Goal: Information Seeking & Learning: Learn about a topic

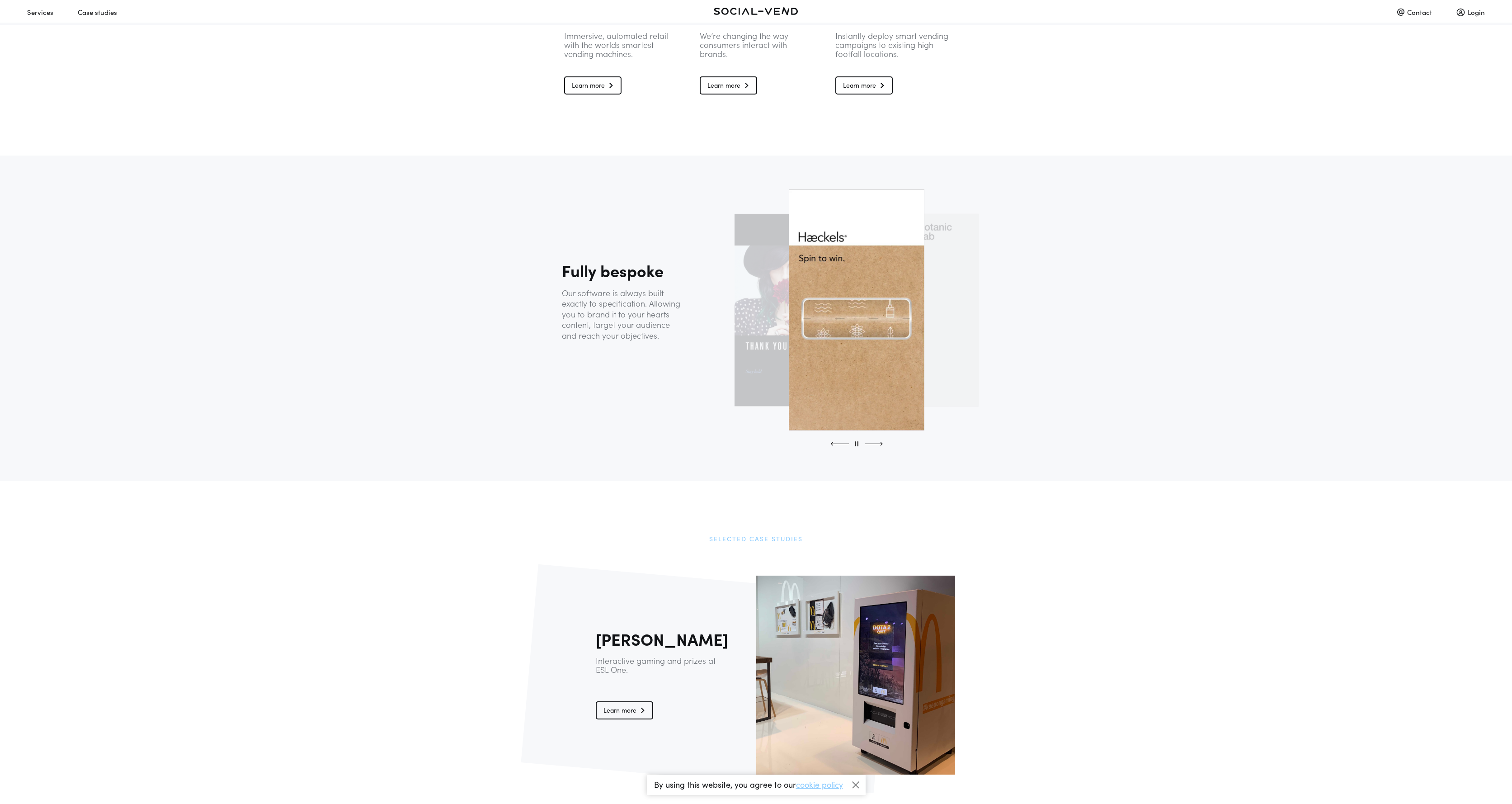
scroll to position [937, 0]
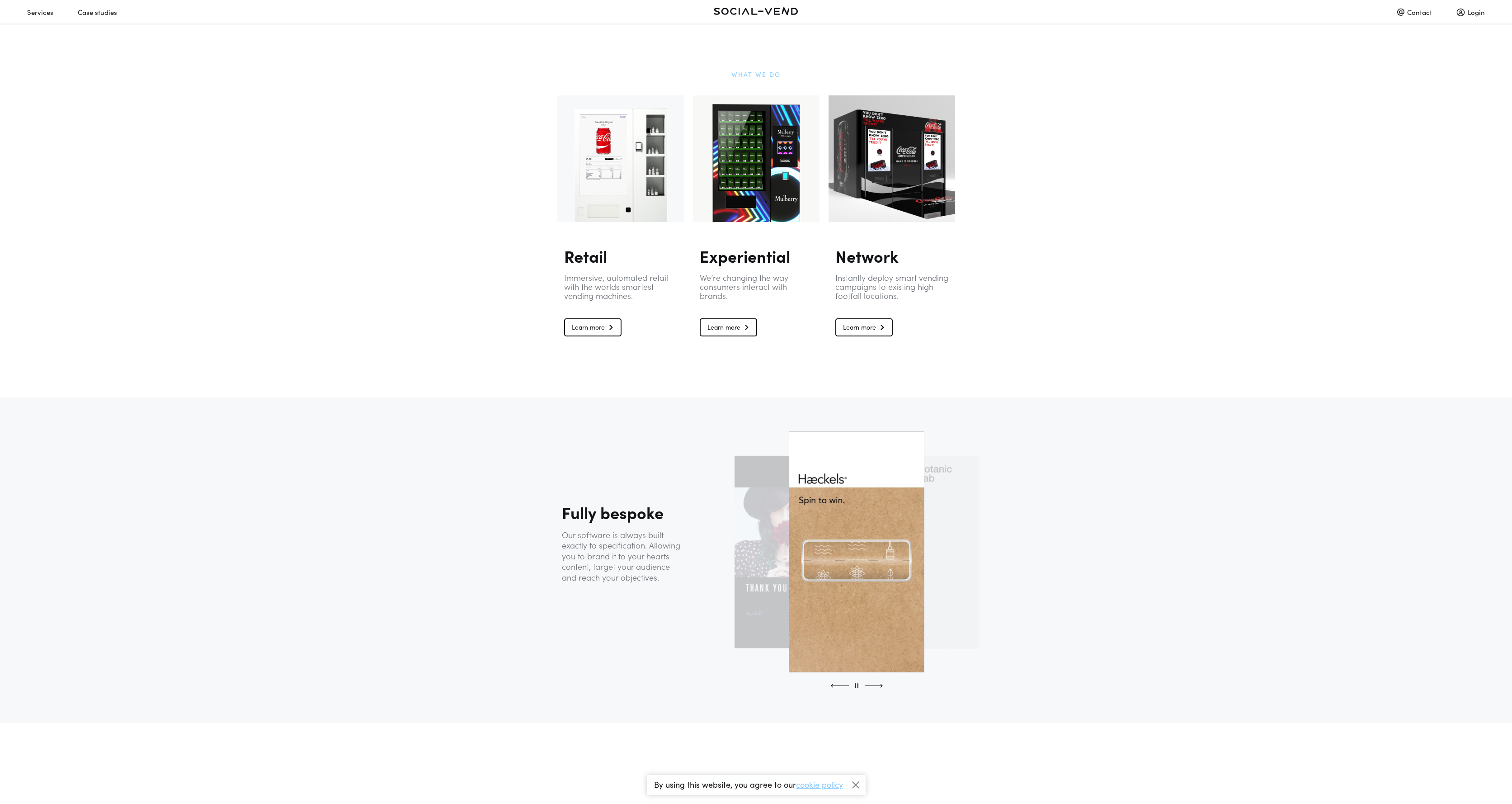
click at [97, 7] on div "Case studies" at bounding box center [97, 12] width 39 height 16
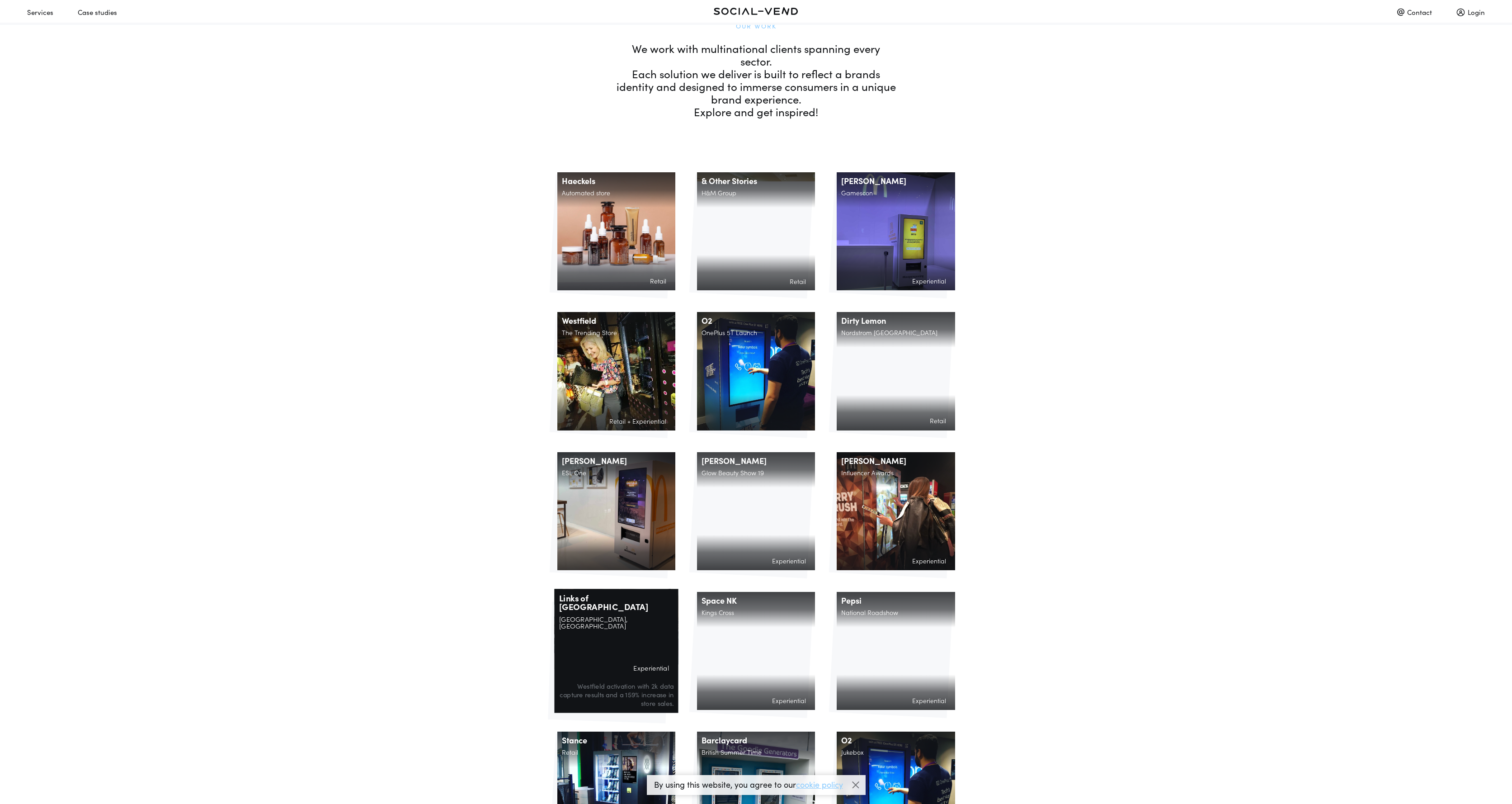
scroll to position [154, 0]
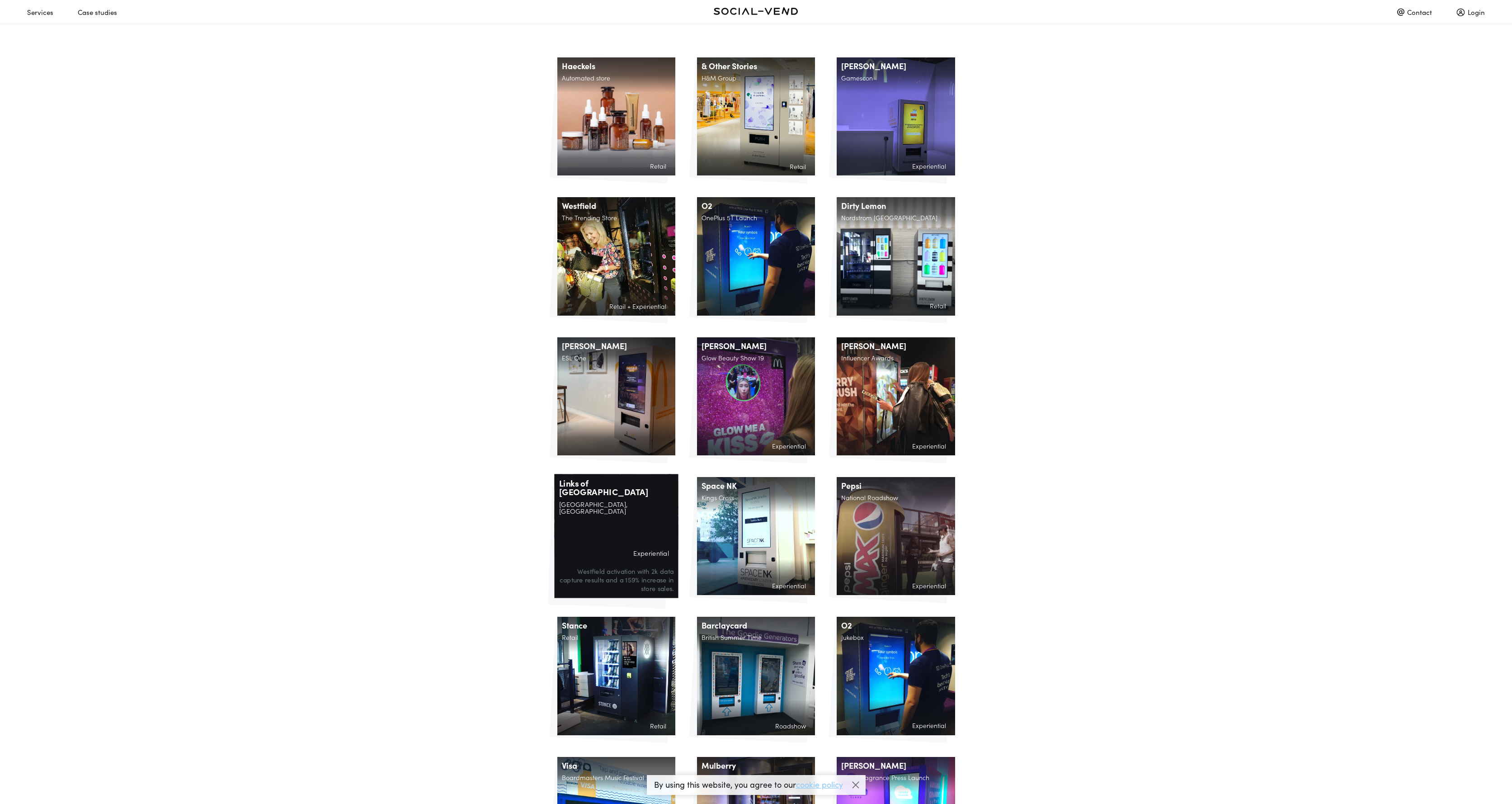
click at [612, 517] on div "Links of London Westfield, White City Experiential Westfield activation with 2k…" at bounding box center [616, 536] width 124 height 124
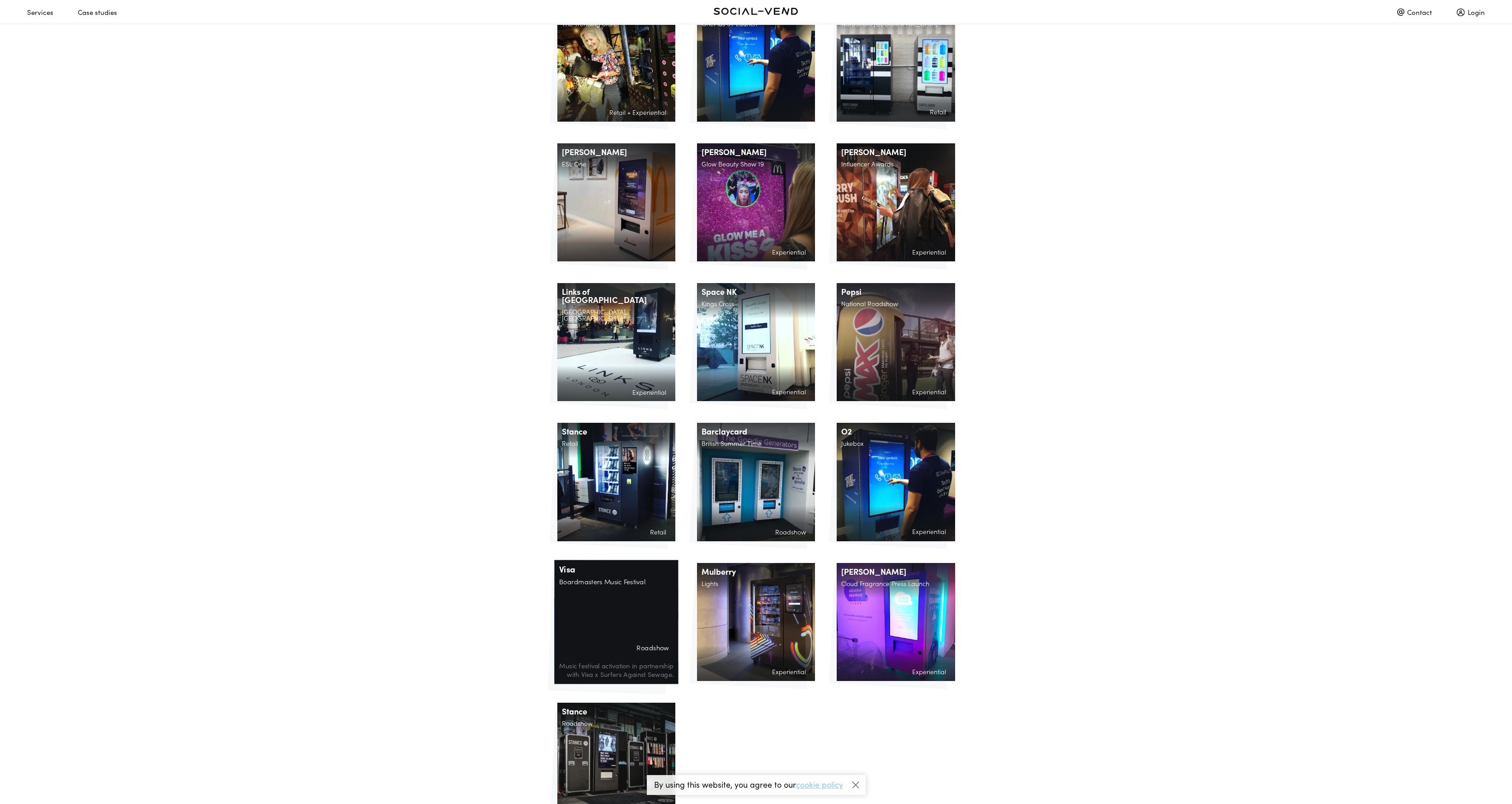
scroll to position [452, 0]
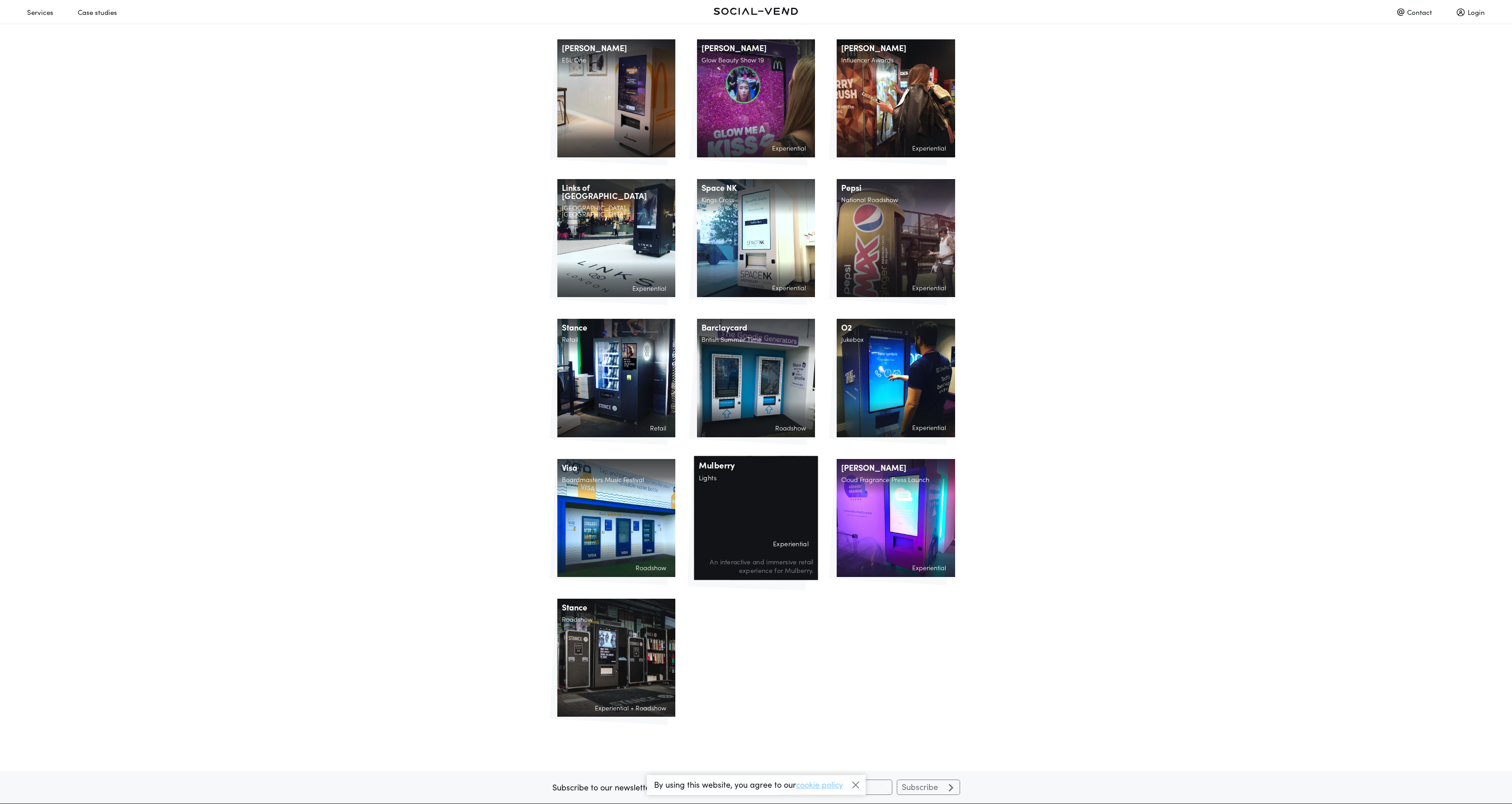
click at [756, 509] on div "Mulberry Lights Experiential An interactive and immersive retail experience for…" at bounding box center [755, 517] width 124 height 124
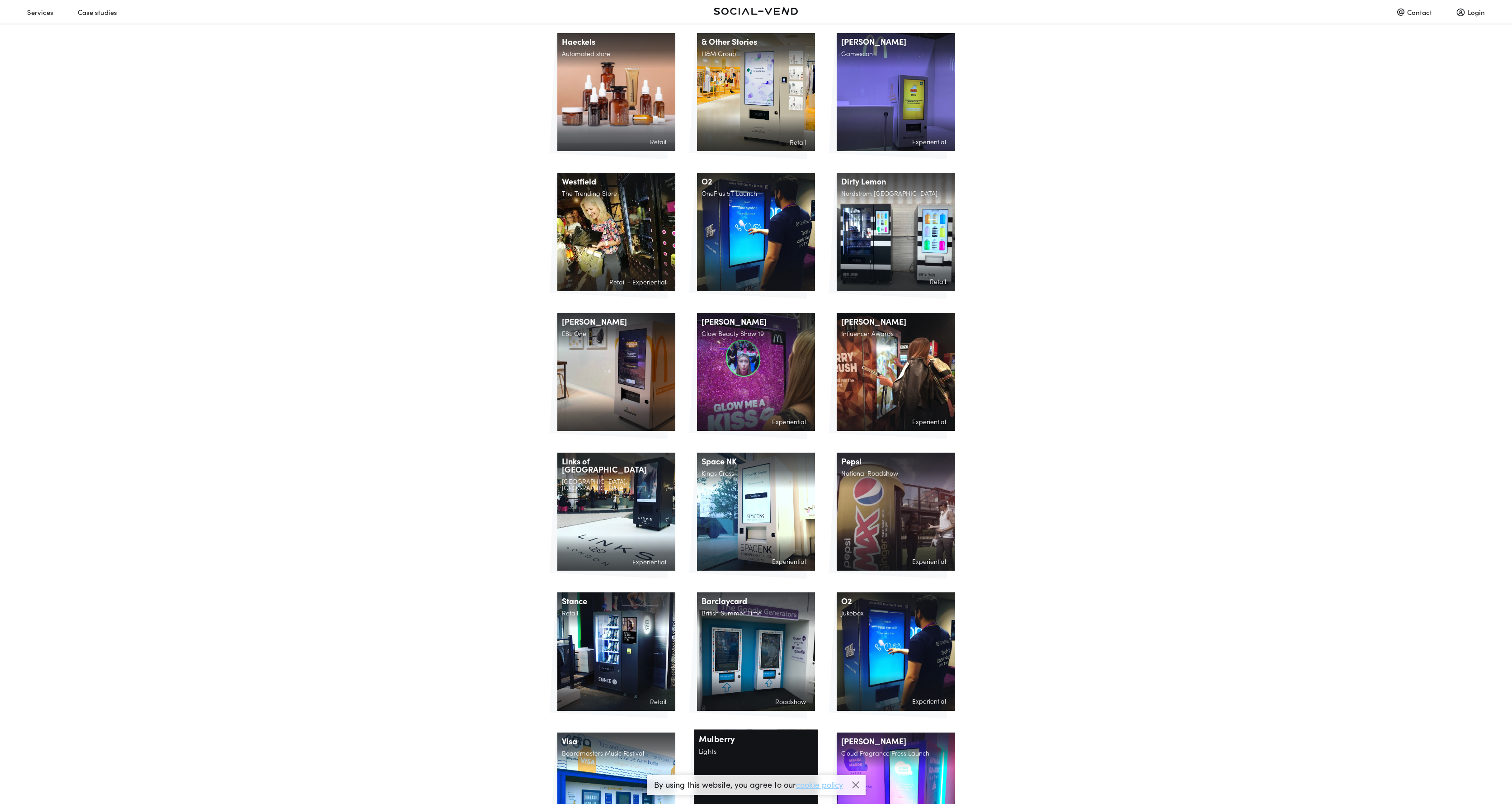
scroll to position [0, 0]
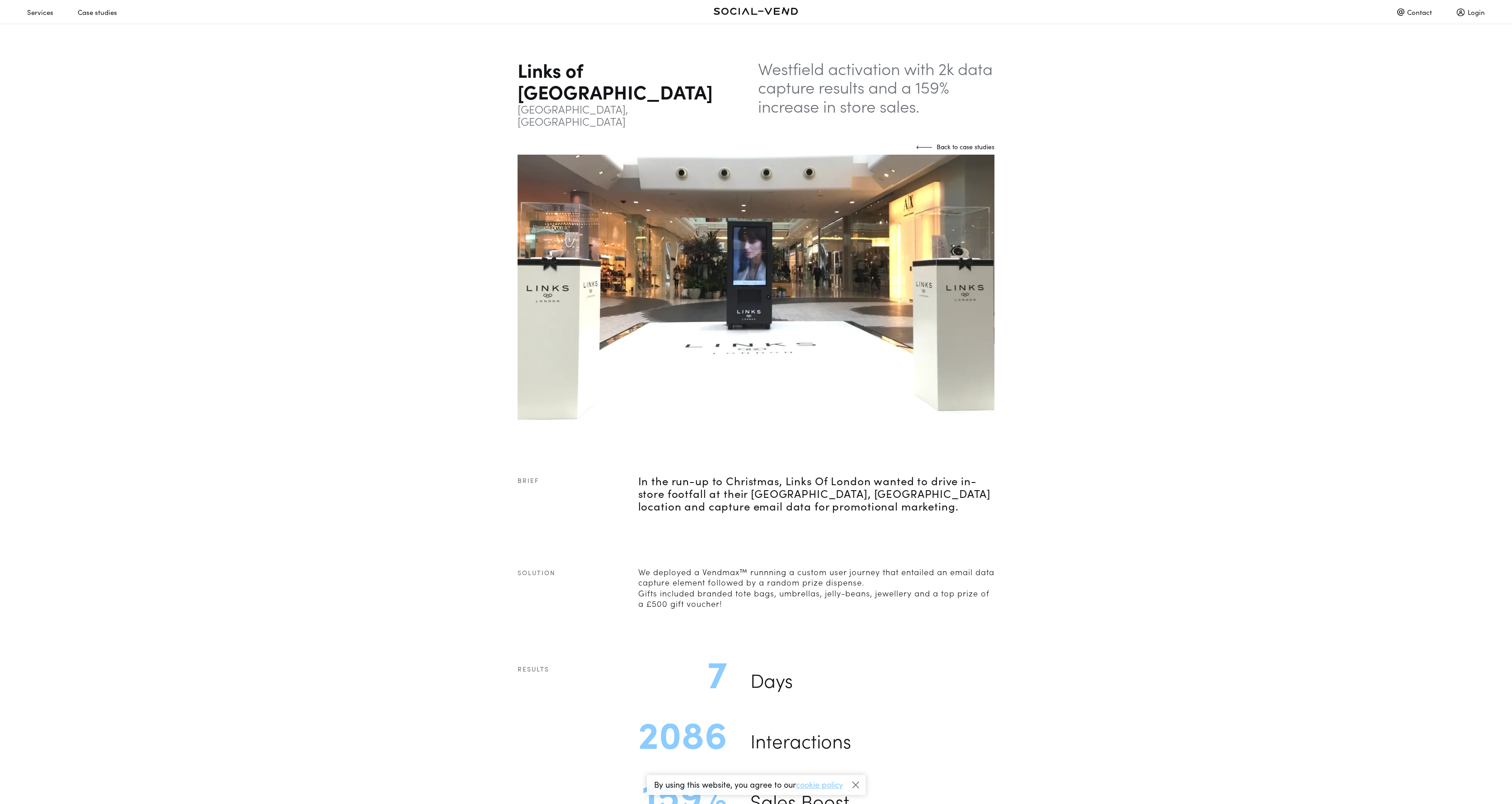
scroll to position [38, 0]
